Goal: Check status: Check status

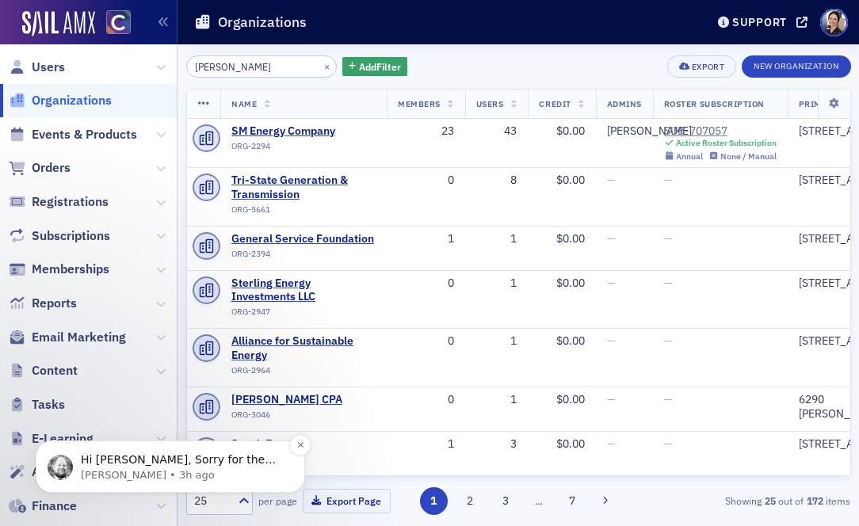
click at [204, 458] on p "Hi [PERSON_NAME], Sorry for the delay, we'll look into this and get back to you." at bounding box center [183, 461] width 205 height 16
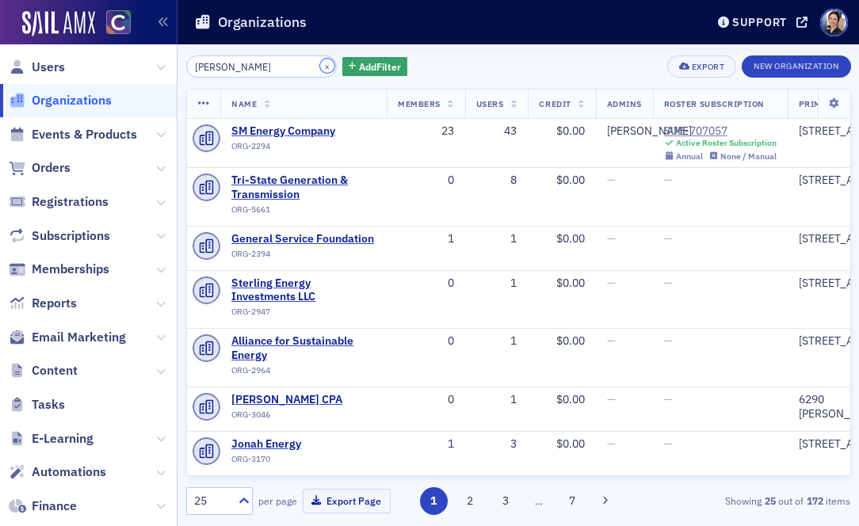
drag, startPoint x: 312, startPoint y: 67, endPoint x: 270, endPoint y: 67, distance: 42.0
click at [320, 67] on button "×" at bounding box center [327, 66] width 14 height 14
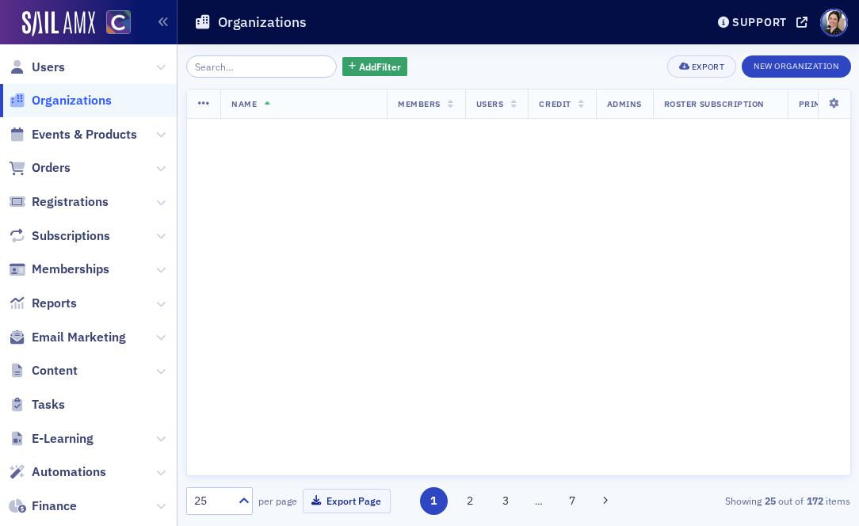
drag, startPoint x: 75, startPoint y: 69, endPoint x: 270, endPoint y: 58, distance: 195.4
click at [75, 69] on span "Users" at bounding box center [88, 67] width 177 height 34
click at [55, 167] on span "Orders" at bounding box center [51, 167] width 39 height 17
click at [50, 169] on span "Orders" at bounding box center [51, 167] width 39 height 17
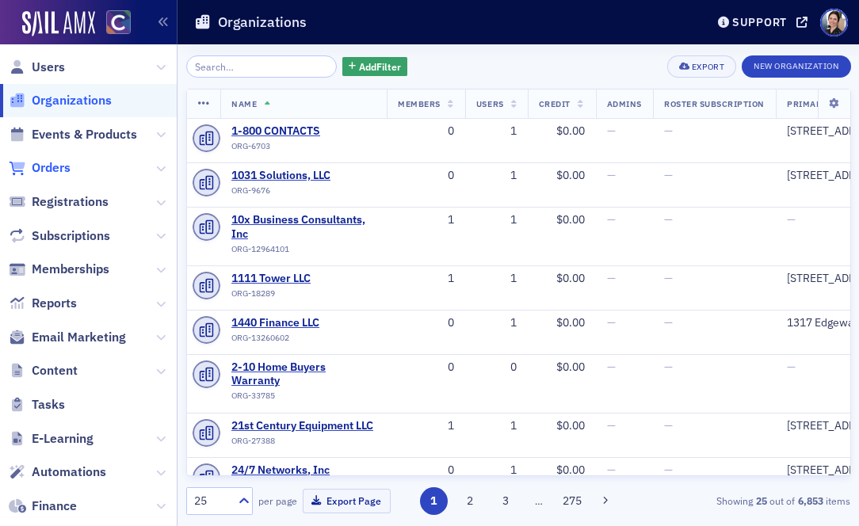
click at [59, 166] on span "Orders" at bounding box center [51, 167] width 39 height 17
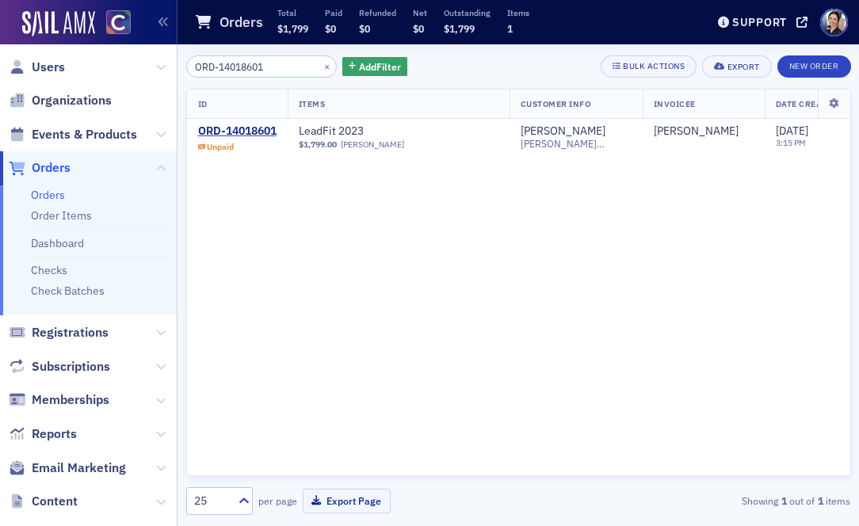
type input "ORD-14018601"
